Goal: Navigation & Orientation: Find specific page/section

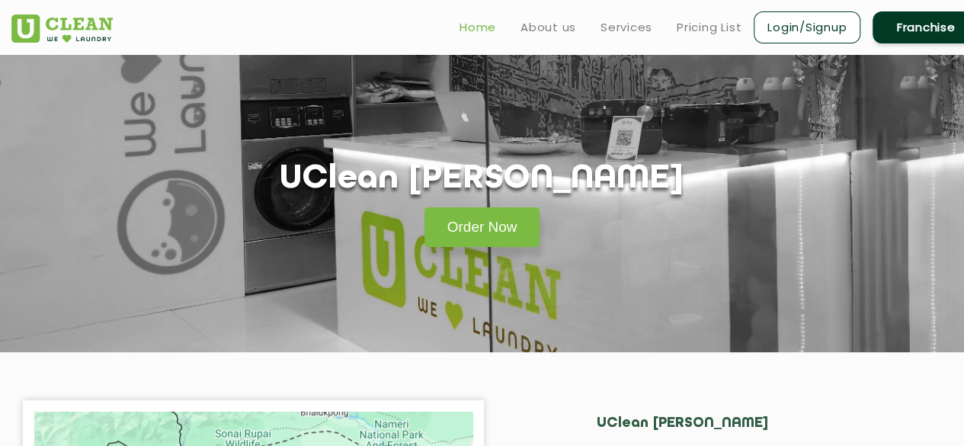
click at [476, 25] on link "Home" at bounding box center [478, 27] width 37 height 18
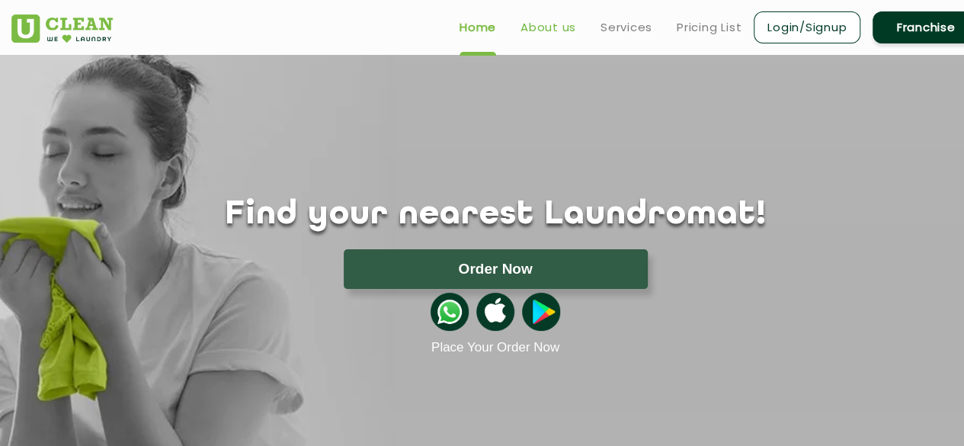
click at [552, 27] on link "About us" at bounding box center [548, 27] width 56 height 18
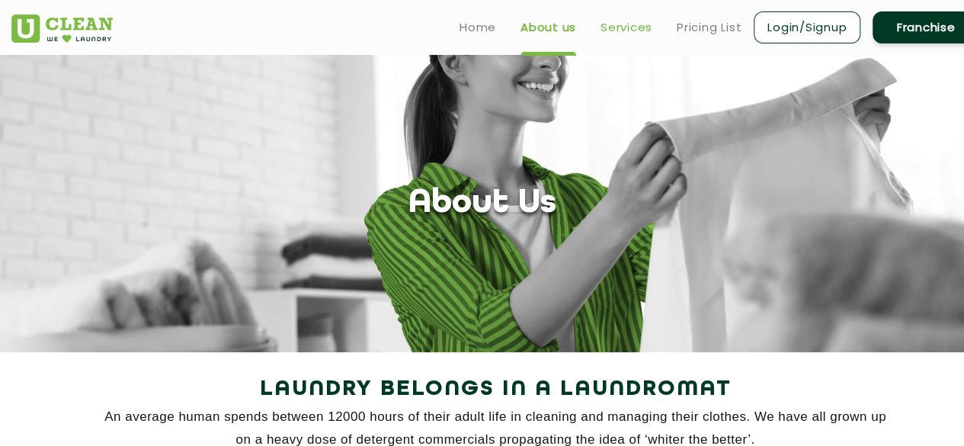
click at [631, 28] on link "Services" at bounding box center [626, 27] width 52 height 18
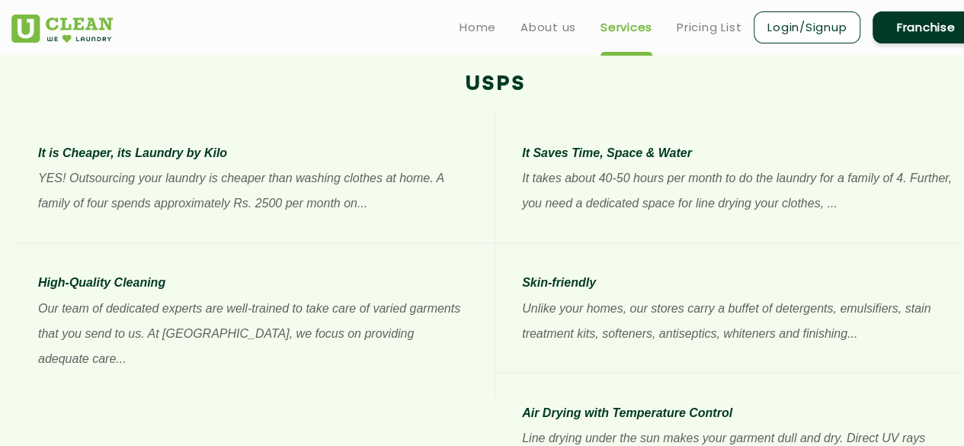
scroll to position [991, 0]
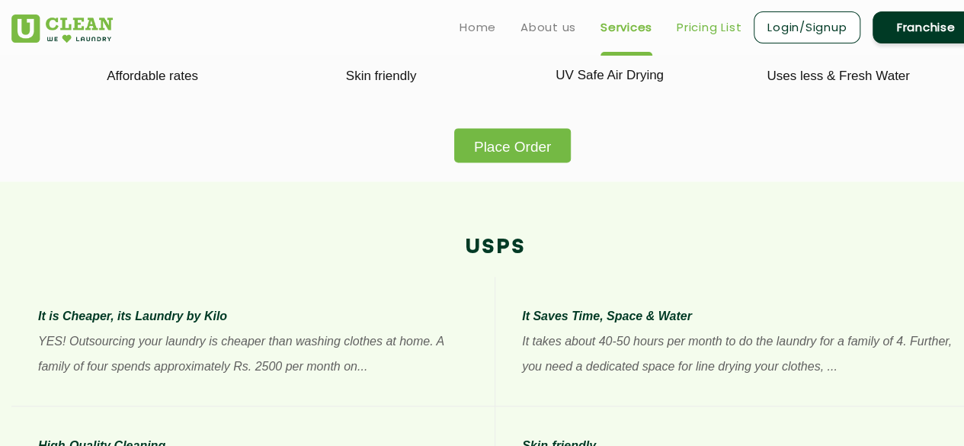
click at [709, 22] on link "Pricing List" at bounding box center [709, 27] width 65 height 18
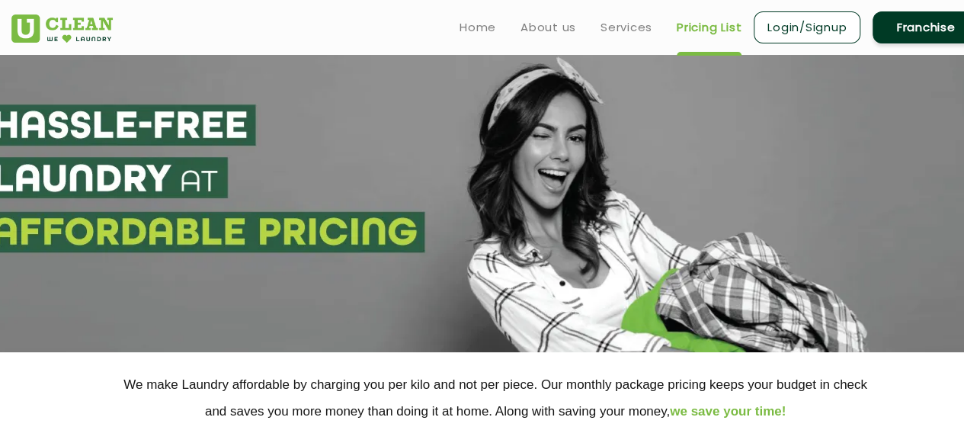
select select "0"
click at [792, 33] on link "Login/Signup" at bounding box center [807, 27] width 107 height 32
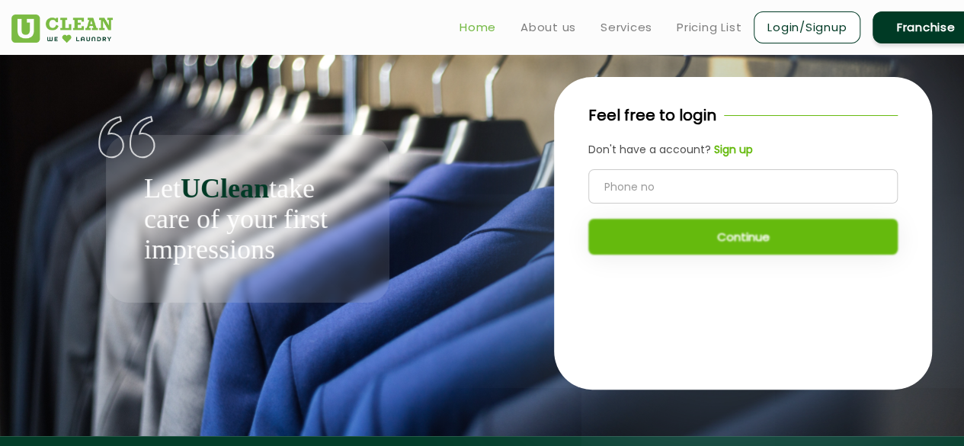
drag, startPoint x: 553, startPoint y: 28, endPoint x: 488, endPoint y: 30, distance: 65.6
click at [552, 27] on link "About us" at bounding box center [548, 27] width 56 height 18
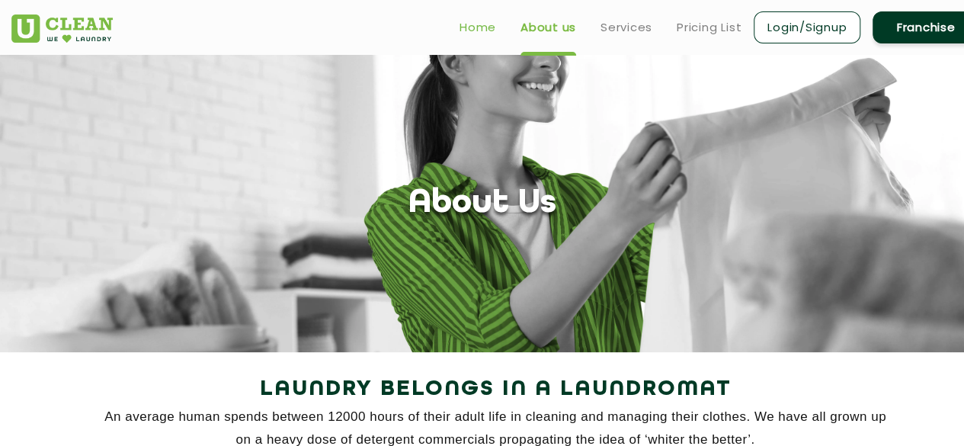
click at [487, 27] on link "Home" at bounding box center [478, 27] width 37 height 18
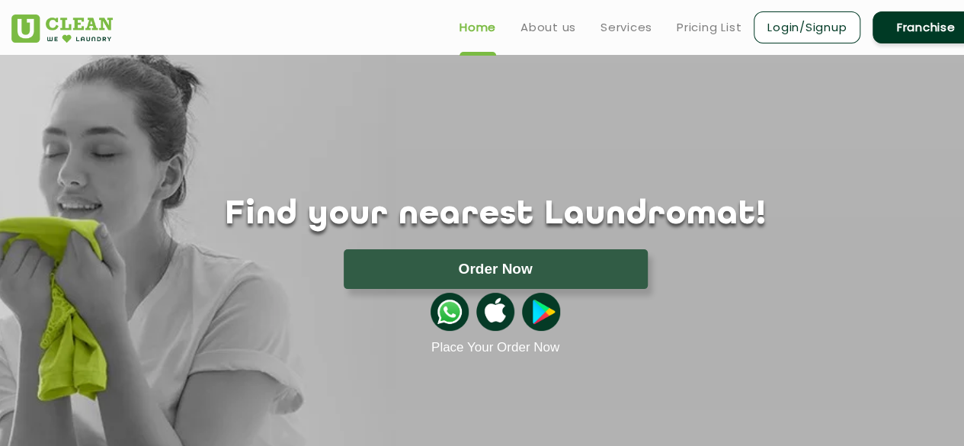
click at [798, 27] on link "Login/Signup" at bounding box center [807, 27] width 107 height 32
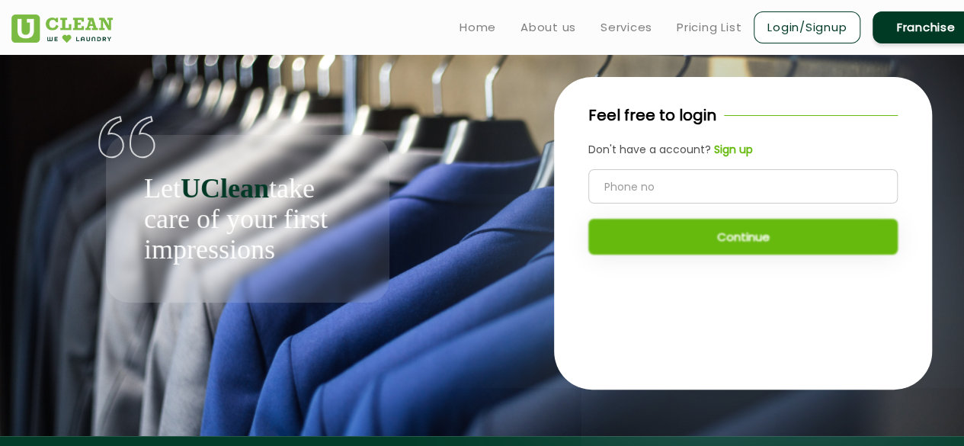
click at [411, 107] on div "Let UClean take care of your first impressions" at bounding box center [247, 179] width 472 height 248
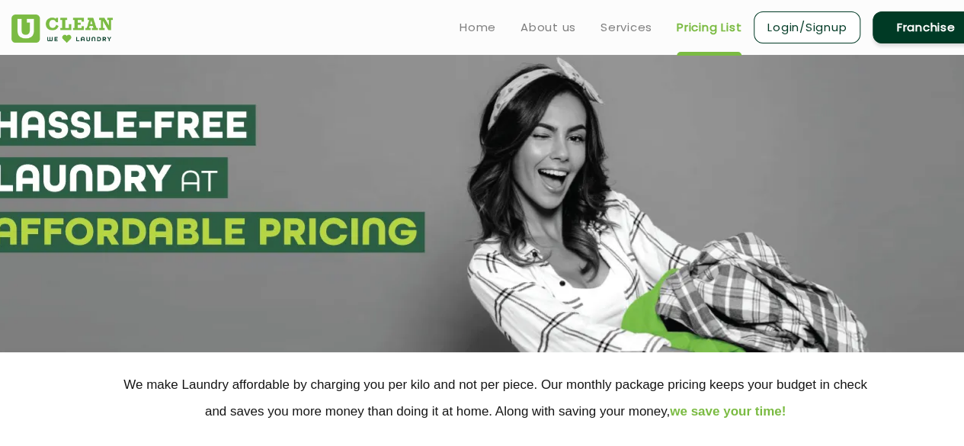
select select "0"
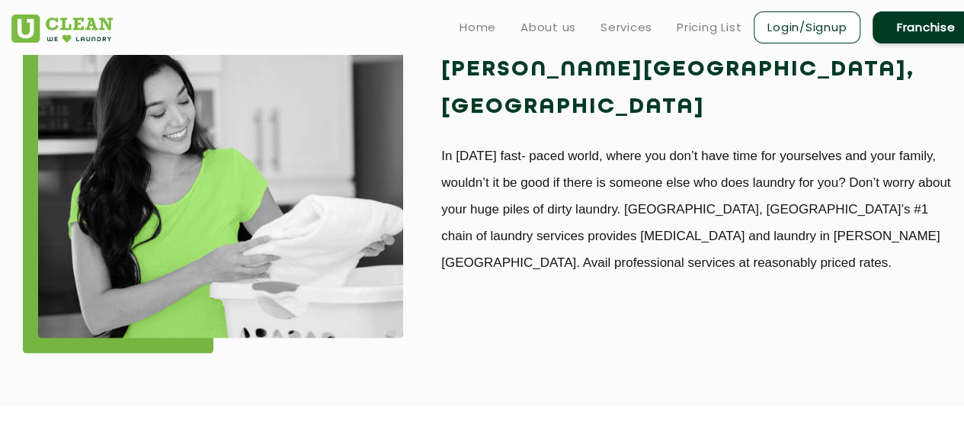
scroll to position [1295, 0]
